Goal: Task Accomplishment & Management: Manage account settings

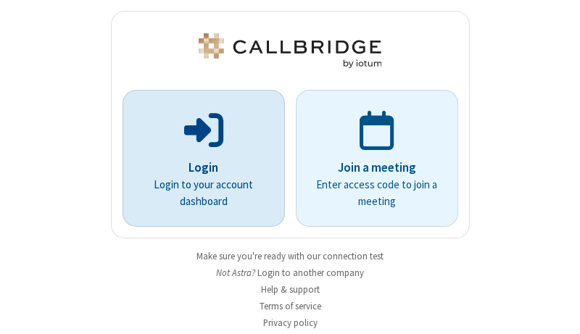
click at [198, 168] on p "Login" at bounding box center [204, 168] width 122 height 19
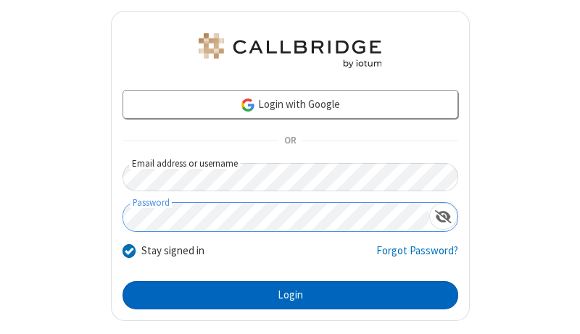
click at [284, 295] on button "Login" at bounding box center [291, 295] width 336 height 29
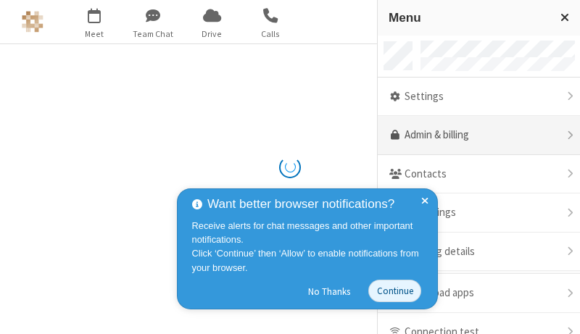
click at [474, 136] on link "Admin & billing" at bounding box center [479, 135] width 202 height 39
